Goal: Entertainment & Leisure: Consume media (video, audio)

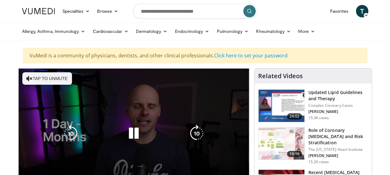
click at [63, 79] on button "Tap to unmute" at bounding box center [47, 78] width 50 height 12
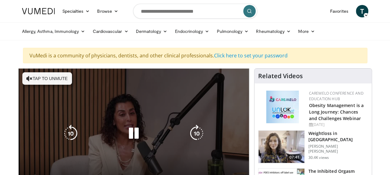
click at [210, 104] on div "10 seconds Tap to unmute" at bounding box center [134, 134] width 231 height 130
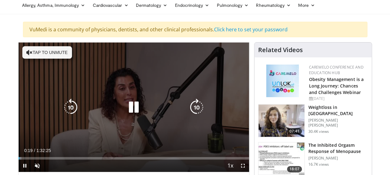
scroll to position [22, 0]
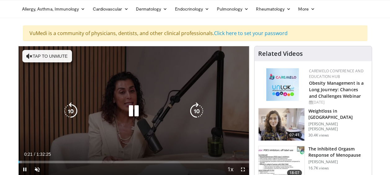
click at [195, 111] on icon "Video Player" at bounding box center [196, 110] width 17 height 17
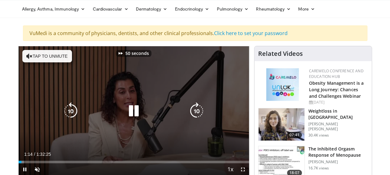
click at [195, 111] on icon "Video Player" at bounding box center [196, 110] width 17 height 17
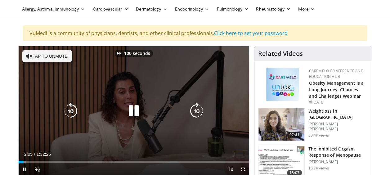
click at [195, 111] on icon "Video Player" at bounding box center [196, 110] width 17 height 17
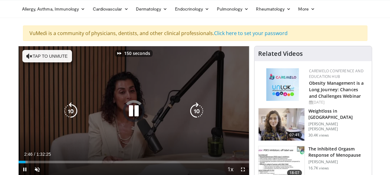
click at [195, 111] on icon "Video Player" at bounding box center [196, 110] width 17 height 17
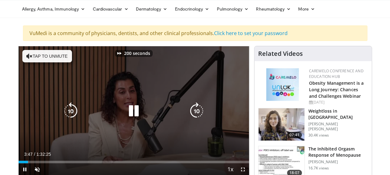
click at [195, 111] on icon "Video Player" at bounding box center [196, 110] width 17 height 17
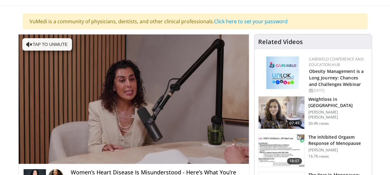
scroll to position [0, 0]
